Goal: Information Seeking & Learning: Find specific fact

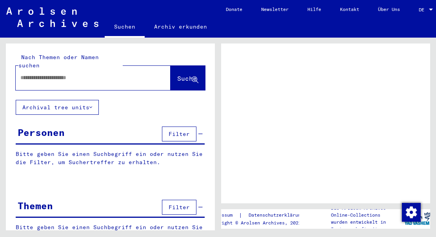
click at [45, 74] on input "text" at bounding box center [85, 78] width 131 height 8
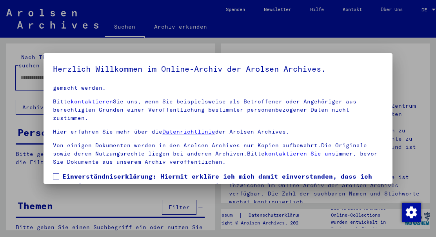
scroll to position [63, 0]
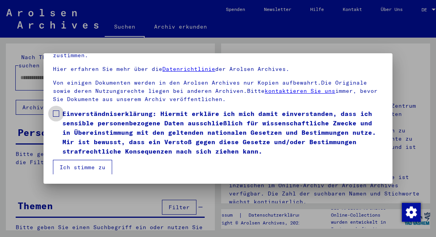
click at [58, 113] on span at bounding box center [56, 113] width 6 height 6
click at [99, 167] on button "Ich stimme zu" at bounding box center [82, 167] width 59 height 15
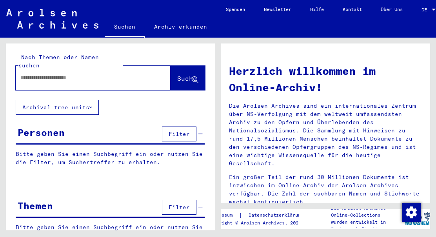
click at [36, 74] on input "text" at bounding box center [83, 78] width 127 height 8
type input "**********"
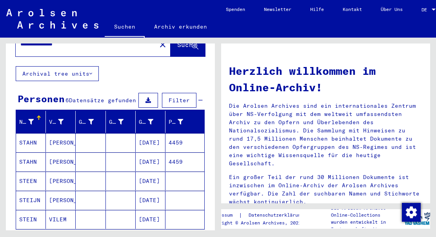
scroll to position [70, 0]
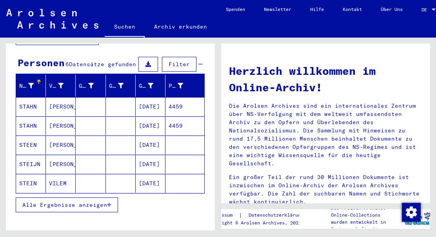
click at [112, 197] on button "Alle Ergebnisse anzeigen" at bounding box center [67, 204] width 102 height 15
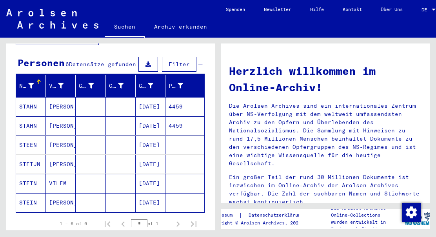
click at [151, 100] on mat-cell "[DATE]" at bounding box center [151, 106] width 30 height 19
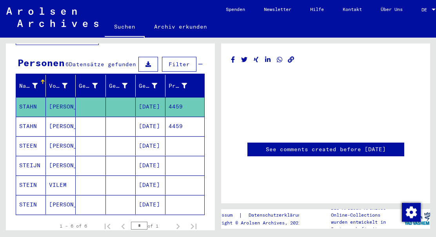
click at [151, 100] on mat-cell "[DATE]" at bounding box center [151, 106] width 30 height 19
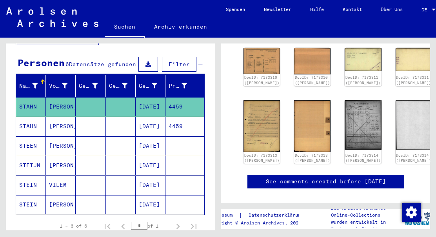
scroll to position [94, 0]
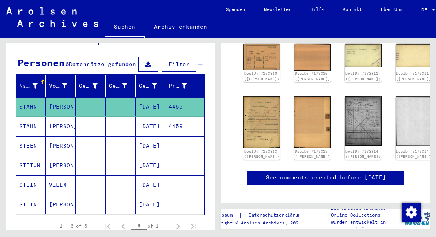
click at [167, 118] on mat-cell "4459" at bounding box center [184, 126] width 39 height 19
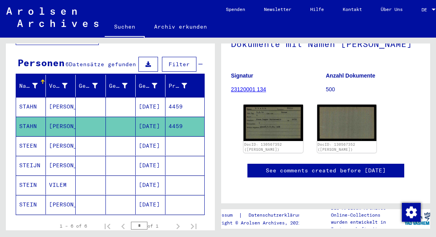
scroll to position [99, 0]
click at [270, 115] on img at bounding box center [273, 122] width 62 height 38
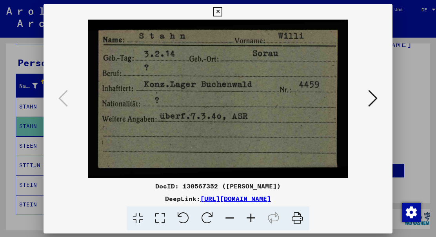
click at [270, 115] on img at bounding box center [217, 99] width 295 height 159
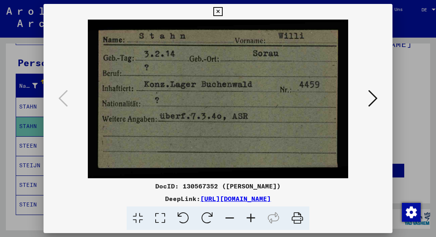
click at [222, 12] on icon at bounding box center [217, 11] width 9 height 9
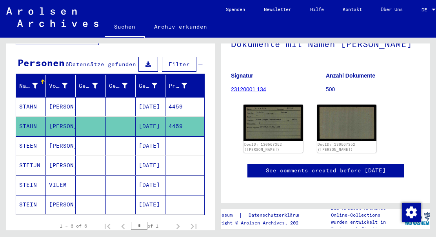
click at [166, 99] on mat-cell "4459" at bounding box center [184, 106] width 39 height 19
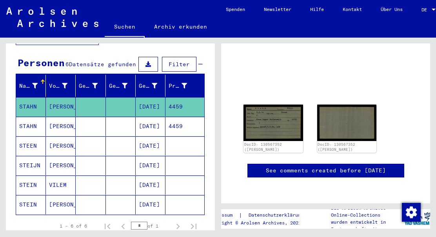
click at [166, 99] on mat-cell "4459" at bounding box center [184, 106] width 39 height 19
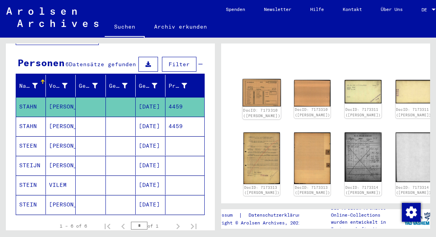
click at [255, 89] on img at bounding box center [261, 92] width 38 height 27
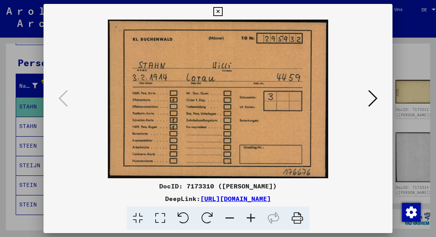
click at [376, 97] on icon at bounding box center [372, 98] width 9 height 19
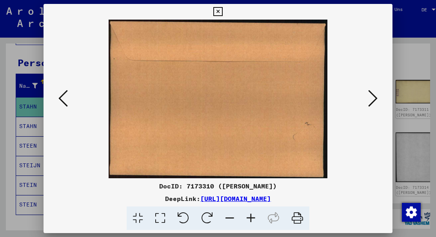
click at [376, 97] on icon at bounding box center [372, 98] width 9 height 19
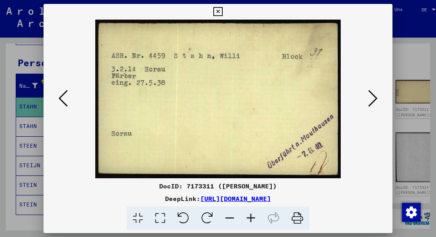
click at [376, 97] on icon at bounding box center [372, 98] width 9 height 19
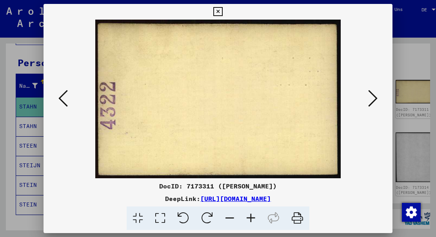
click at [376, 97] on icon at bounding box center [372, 98] width 9 height 19
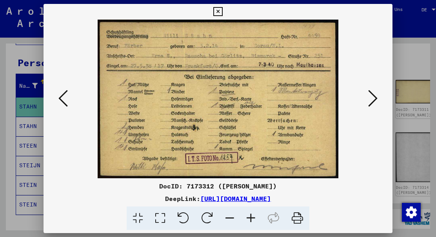
click at [376, 97] on icon at bounding box center [372, 98] width 9 height 19
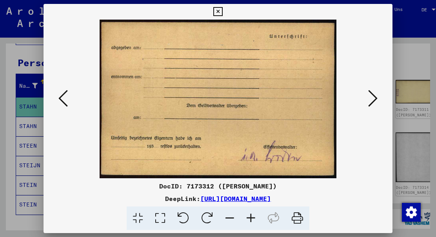
click at [376, 97] on icon at bounding box center [372, 98] width 9 height 19
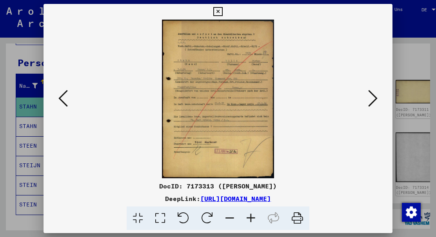
click at [376, 97] on icon at bounding box center [372, 98] width 9 height 19
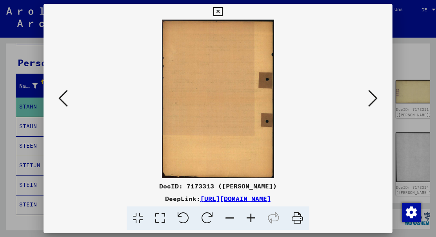
click at [376, 97] on icon at bounding box center [372, 98] width 9 height 19
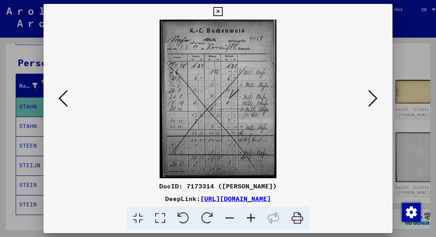
click at [376, 97] on icon at bounding box center [372, 98] width 9 height 19
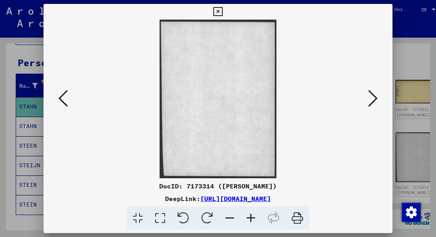
click at [376, 97] on icon at bounding box center [372, 98] width 9 height 19
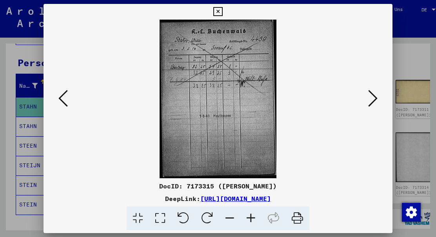
click at [376, 97] on icon at bounding box center [372, 98] width 9 height 19
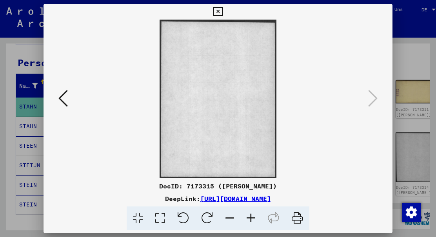
click at [222, 12] on icon at bounding box center [217, 11] width 9 height 9
